Goal: Task Accomplishment & Management: Manage account settings

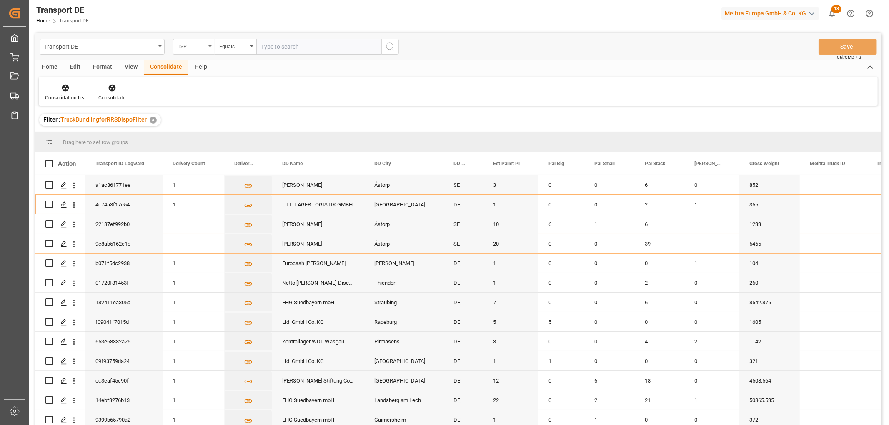
click at [189, 43] on div "TSP" at bounding box center [192, 46] width 28 height 10
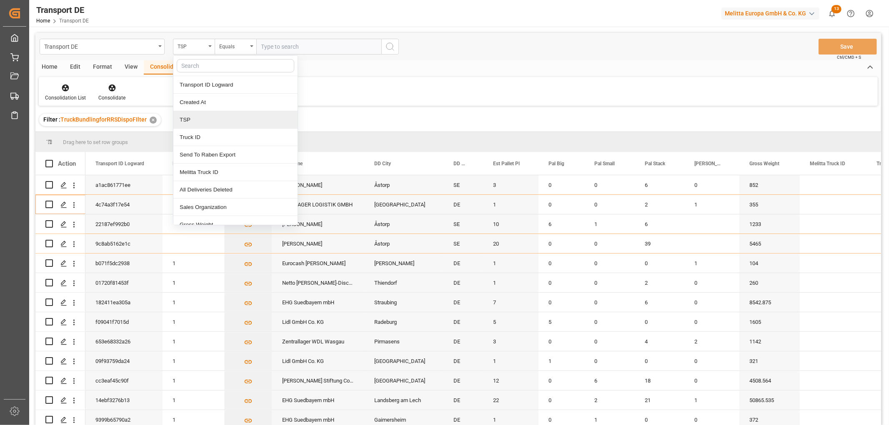
click at [195, 123] on div "TSP" at bounding box center [235, 120] width 124 height 18
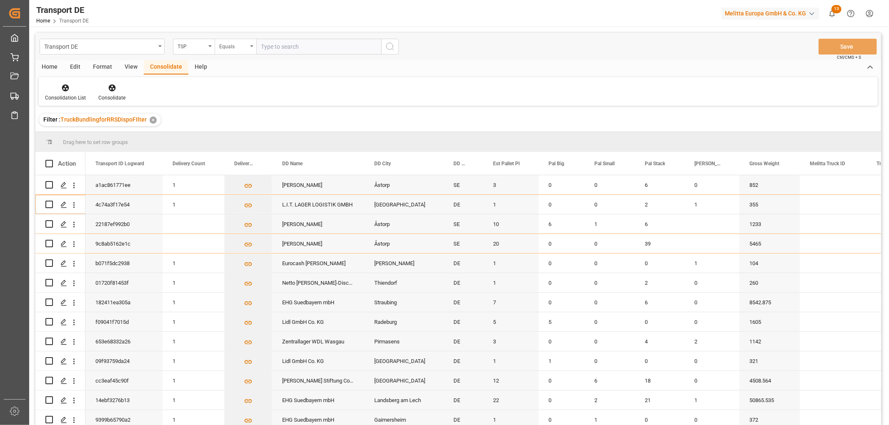
click at [238, 47] on div "Equals" at bounding box center [233, 46] width 28 height 10
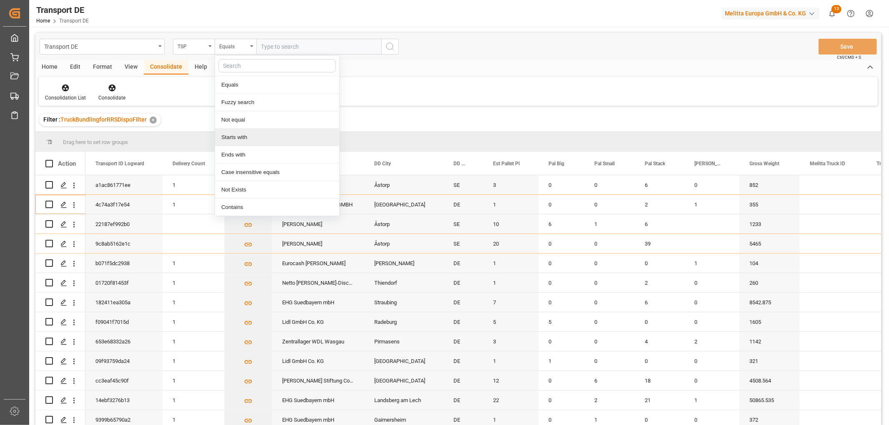
click at [237, 138] on div "Starts with" at bounding box center [277, 138] width 124 height 18
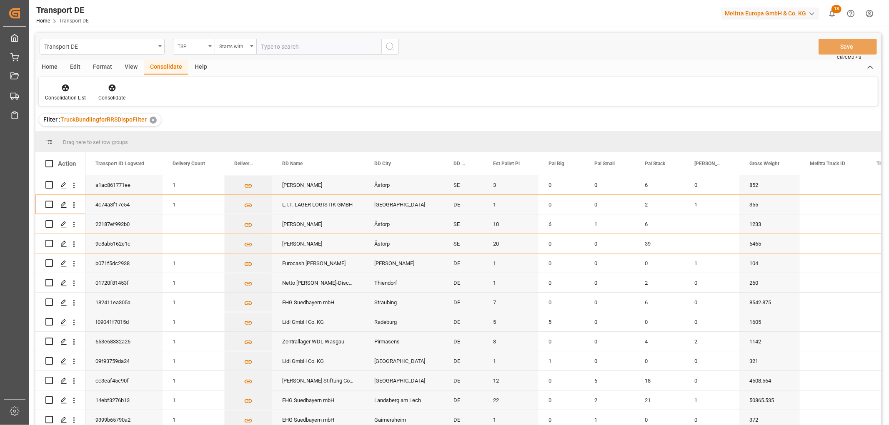
click at [272, 46] on input "text" at bounding box center [318, 47] width 125 height 16
click at [188, 47] on div "TSP" at bounding box center [192, 46] width 28 height 10
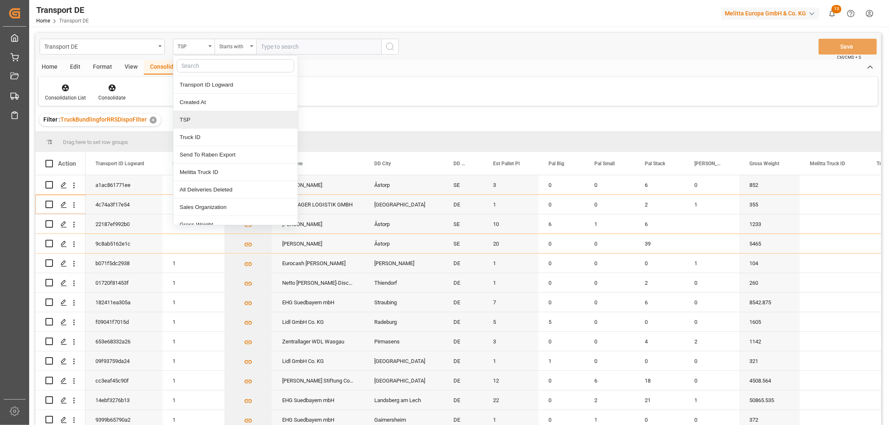
click at [190, 122] on div "TSP" at bounding box center [235, 120] width 124 height 18
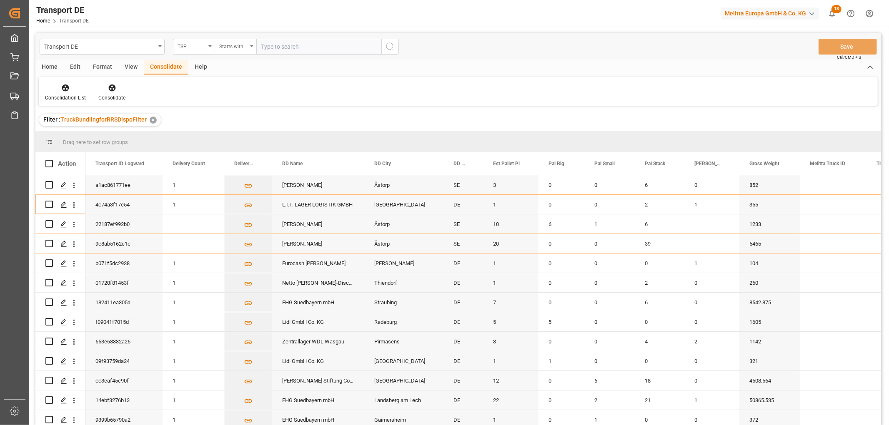
click at [228, 46] on div "Starts with" at bounding box center [233, 46] width 28 height 10
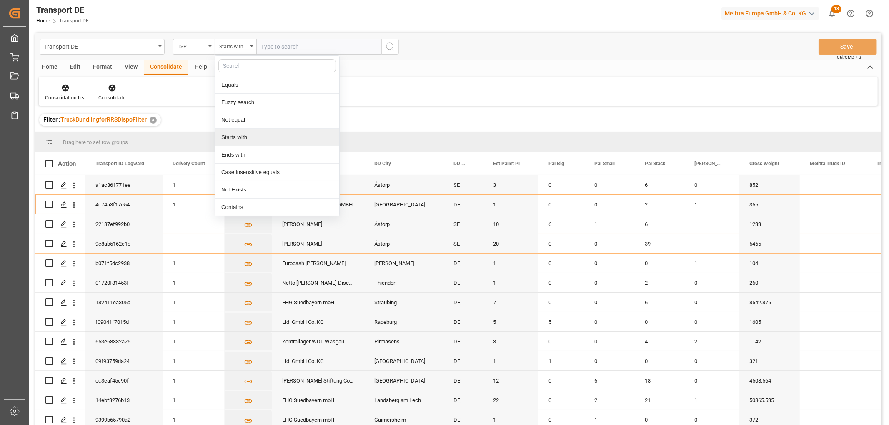
click at [225, 139] on div "Starts with" at bounding box center [277, 138] width 124 height 18
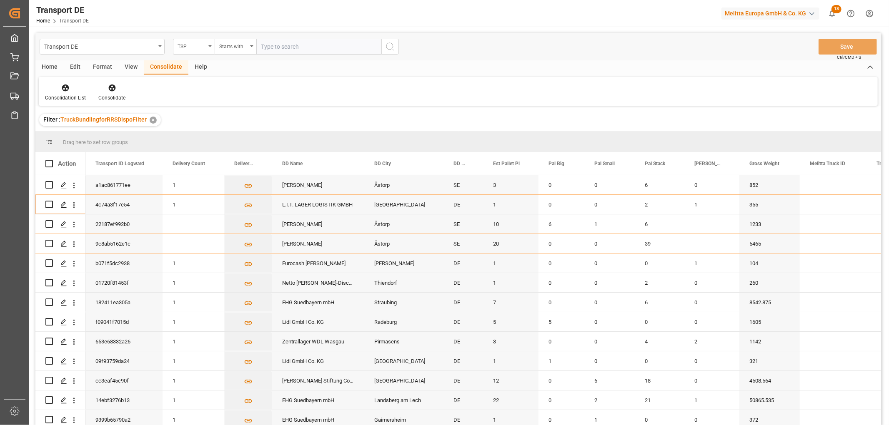
click at [268, 43] on input "text" at bounding box center [318, 47] width 125 height 16
type input "Moeller"
click at [389, 46] on icon "search button" at bounding box center [390, 47] width 10 height 10
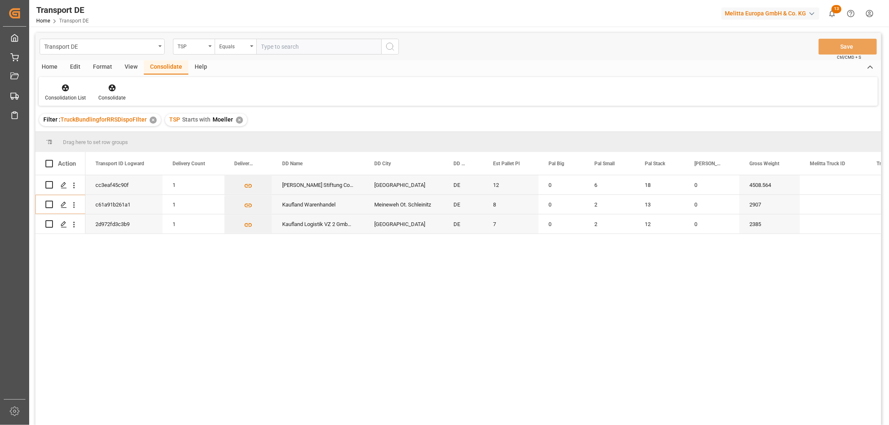
click at [237, 119] on div "✕" at bounding box center [239, 120] width 7 height 7
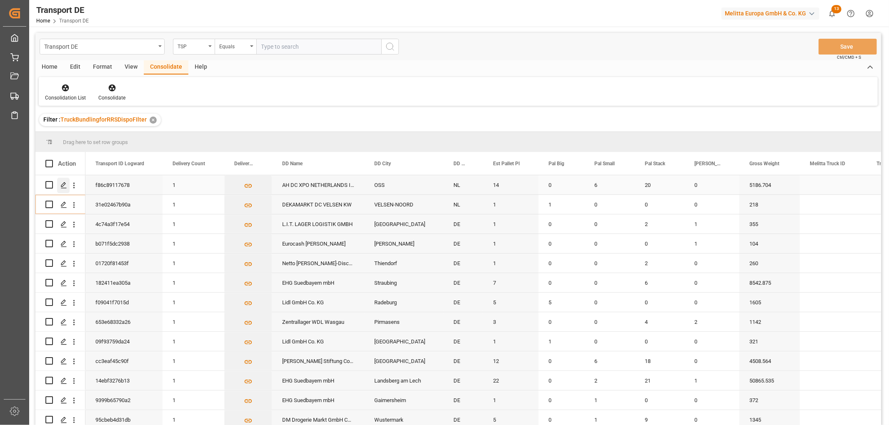
click at [63, 185] on icon "Press SPACE to select this row." at bounding box center [63, 185] width 7 height 7
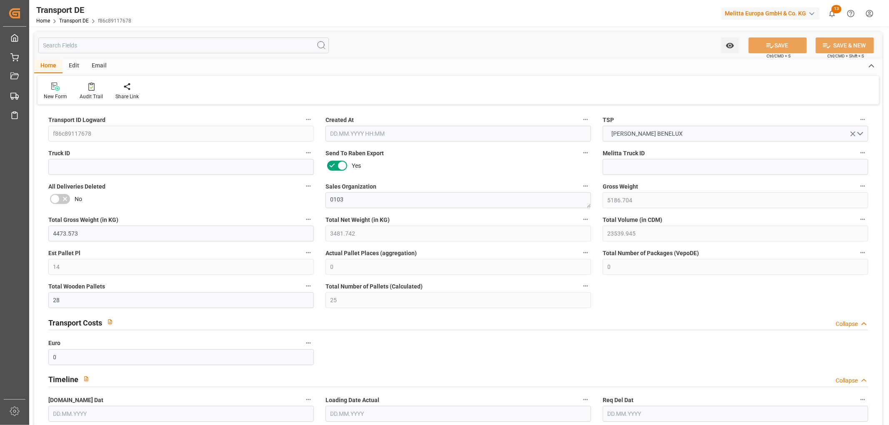
type input "5186.704"
type input "4473.573"
type input "3481.742"
type input "23539.945"
type input "14"
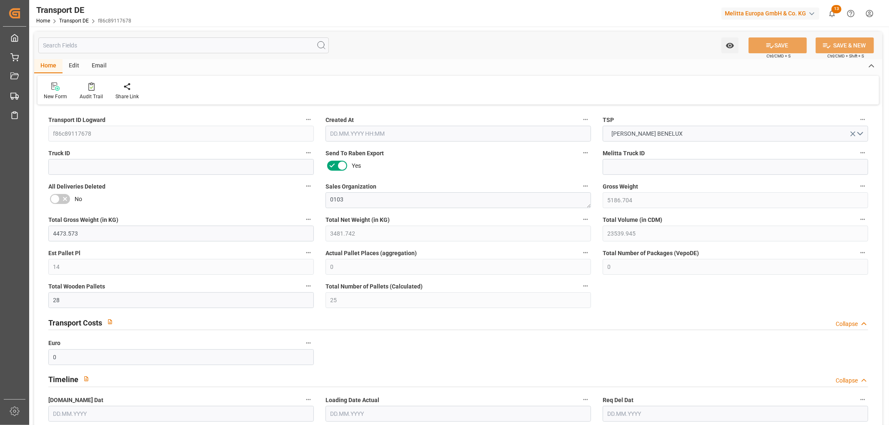
type input "0"
type input "28"
type input "25"
type input "0"
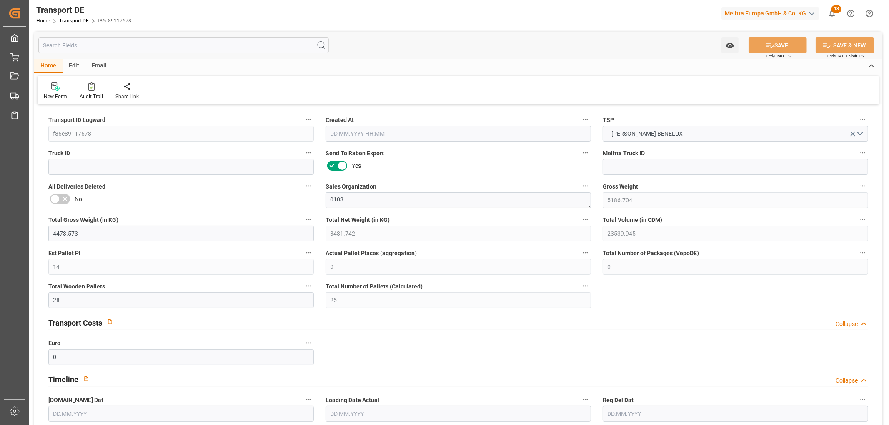
type input "53"
type input "0"
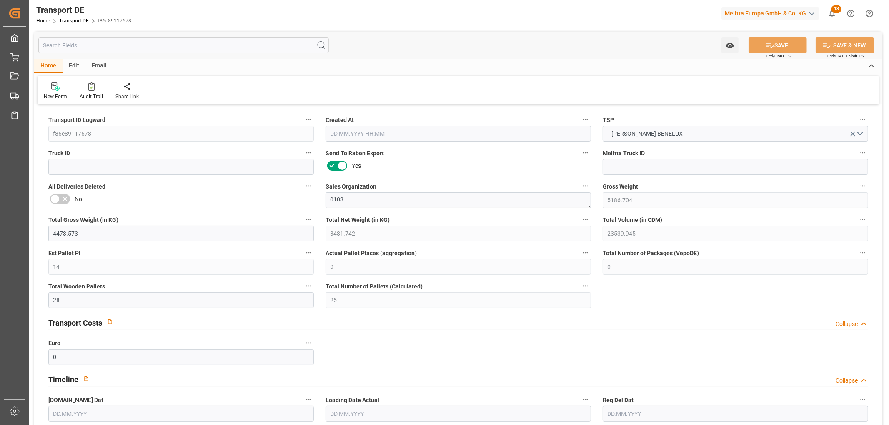
type input "0"
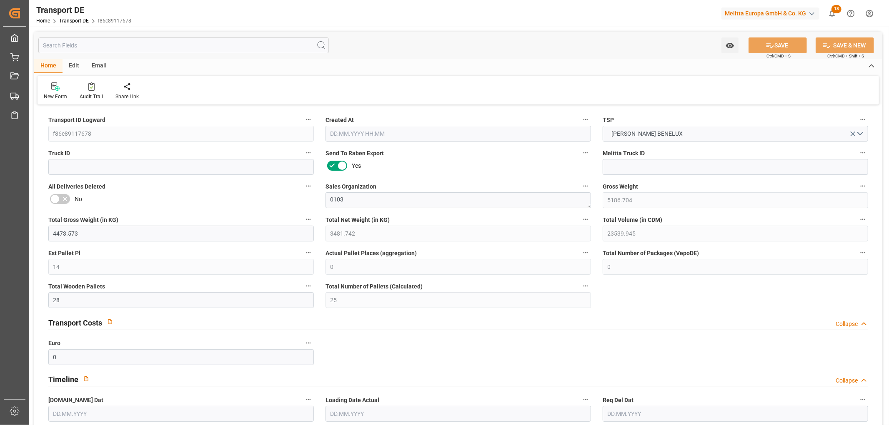
type input "0"
type input "6"
type input "20"
type input "0"
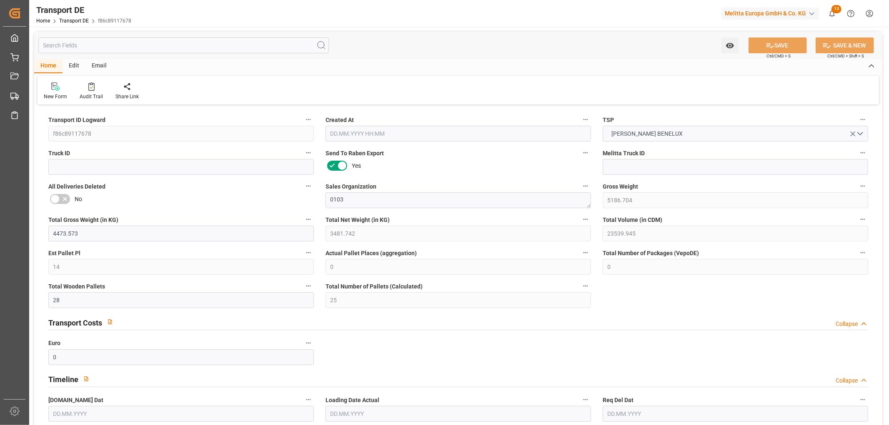
type input "0"
type input "1"
type input "0"
type input "2"
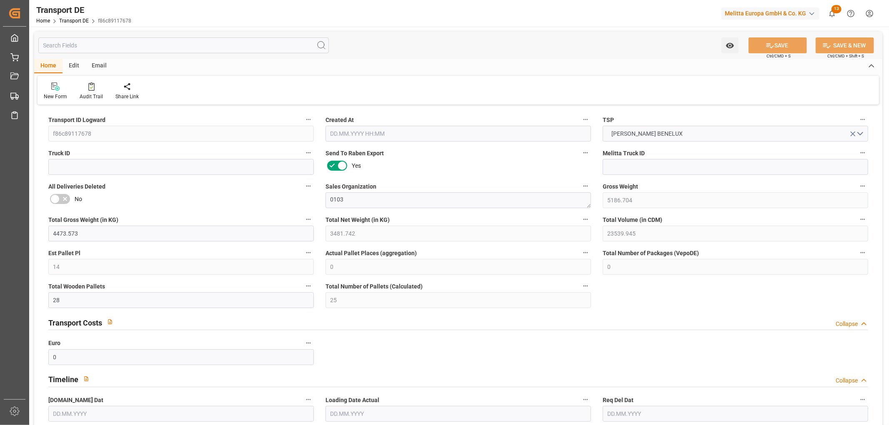
type input "2124"
type input "639.3748"
type input "600.2608"
type input "[DATE] 12:46"
type input "[DATE]"
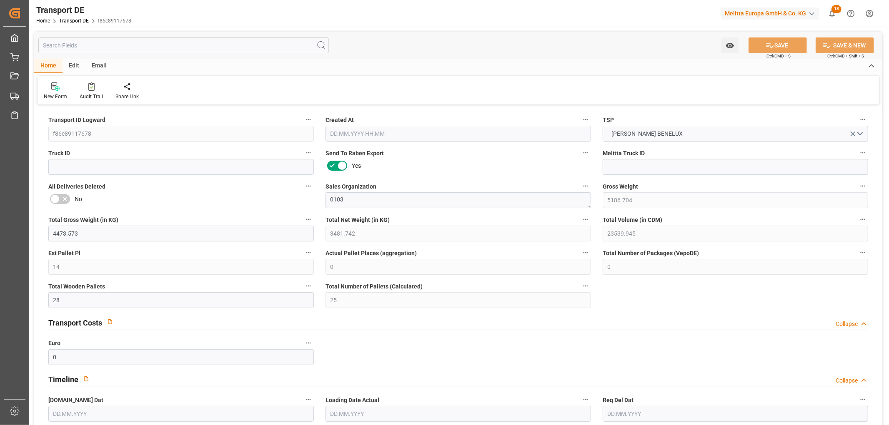
type input "[DATE]"
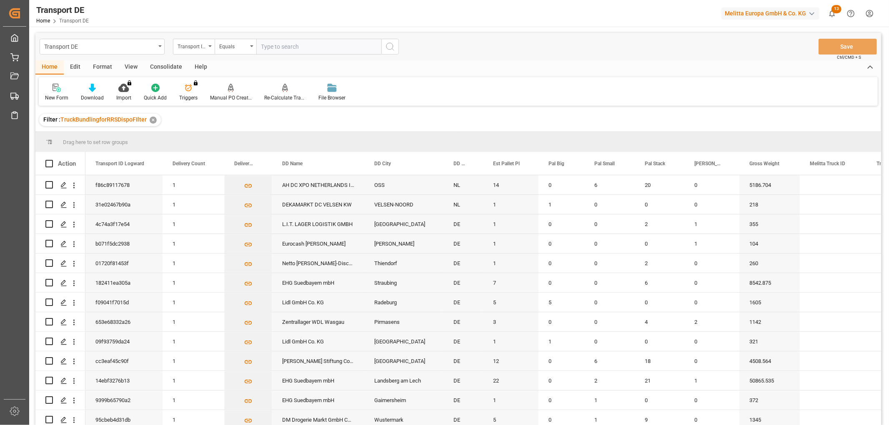
click at [868, 13] on html "Created by potrace 1.15, written by [PERSON_NAME] [DATE]-[DATE] Created by potr…" at bounding box center [444, 212] width 889 height 425
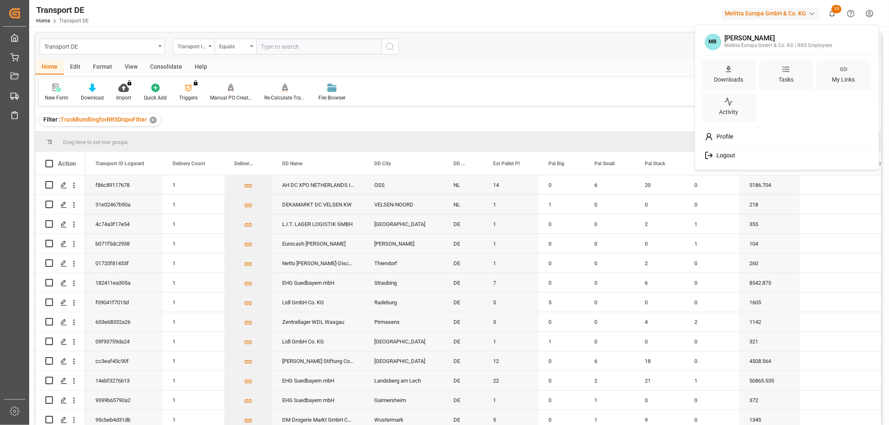
click at [733, 155] on span "Logout" at bounding box center [724, 156] width 22 height 8
